Goal: Information Seeking & Learning: Learn about a topic

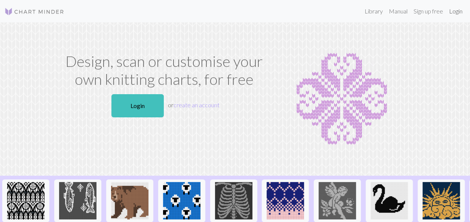
click at [461, 13] on link "Login" at bounding box center [455, 11] width 19 height 15
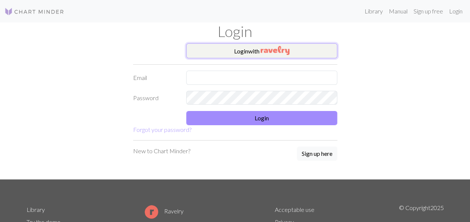
click at [273, 47] on img "button" at bounding box center [275, 50] width 29 height 9
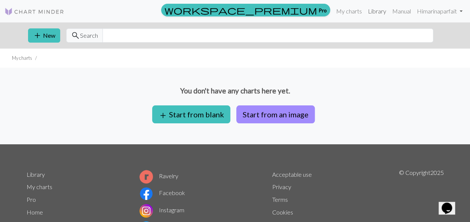
click at [370, 9] on link "Library" at bounding box center [377, 11] width 24 height 15
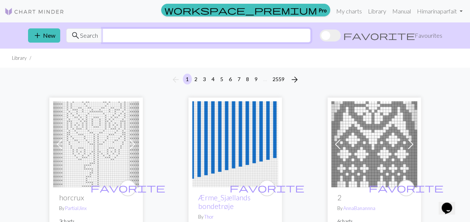
click at [120, 29] on input "text" at bounding box center [206, 35] width 208 height 14
type input "fish"
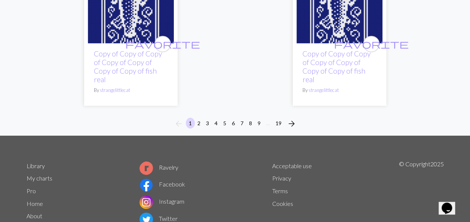
scroll to position [2696, 0]
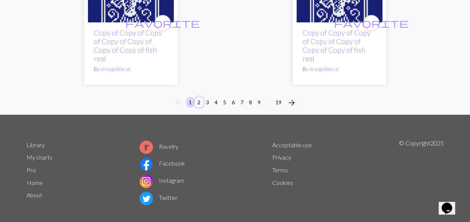
click at [200, 97] on button "2" at bounding box center [198, 102] width 9 height 11
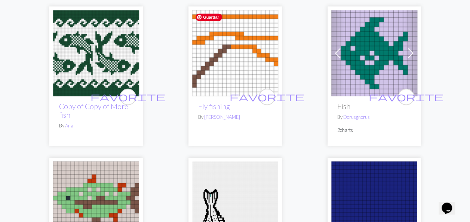
scroll to position [374, 0]
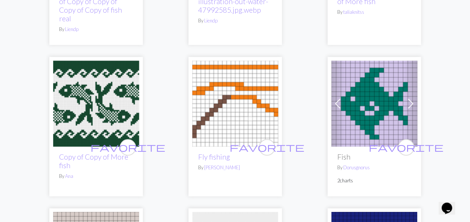
click at [409, 103] on span at bounding box center [410, 104] width 12 height 12
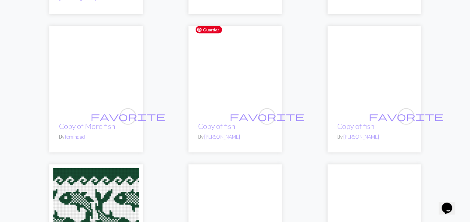
scroll to position [710, 0]
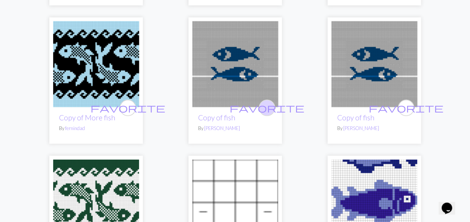
click at [271, 101] on button "favorite" at bounding box center [267, 108] width 16 height 16
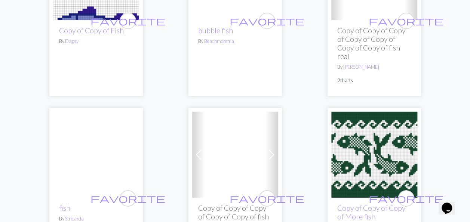
scroll to position [1159, 0]
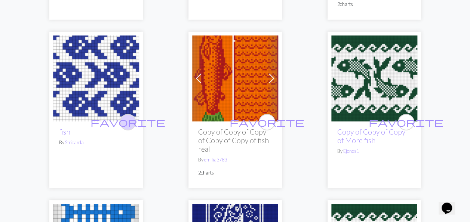
click at [127, 116] on span "favorite" at bounding box center [127, 122] width 75 height 12
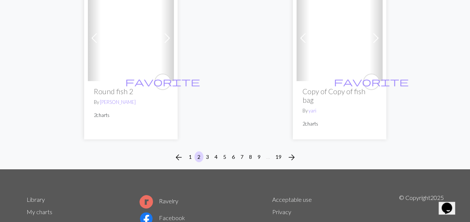
scroll to position [2691, 0]
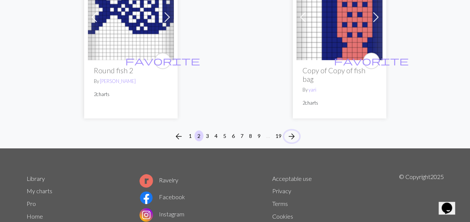
click at [296, 131] on span "arrow_forward" at bounding box center [291, 136] width 9 height 10
